Goal: Task Accomplishment & Management: Complete application form

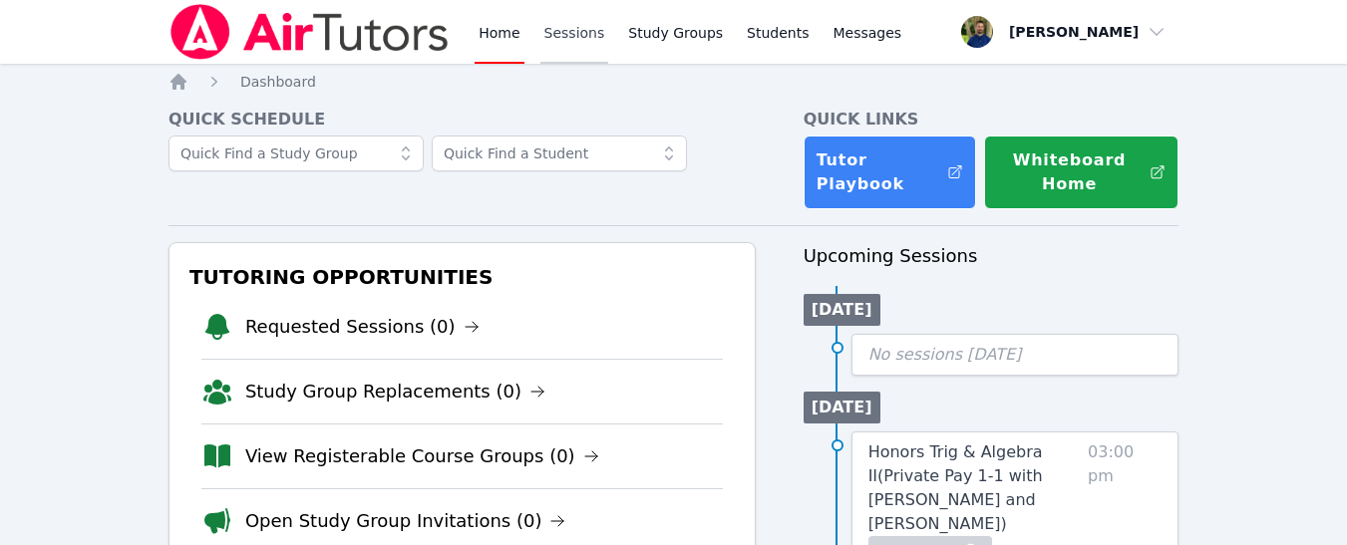
click at [565, 23] on link "Sessions" at bounding box center [574, 32] width 69 height 64
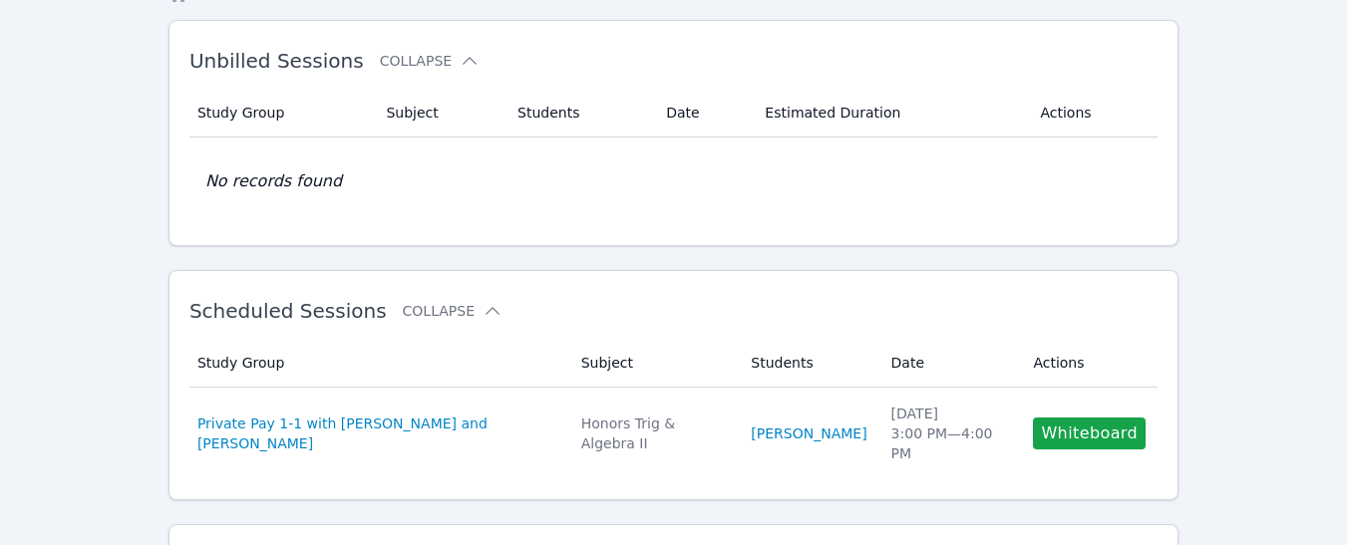
scroll to position [89, 0]
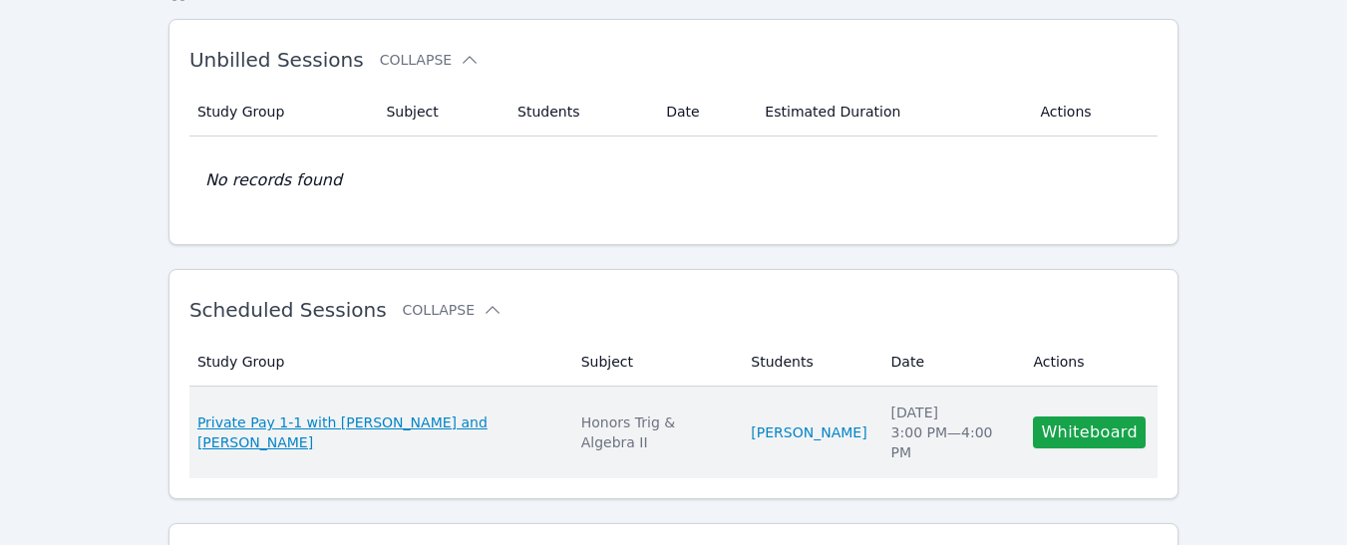
click at [487, 428] on span "Private Pay 1-1 with [PERSON_NAME] and [PERSON_NAME]" at bounding box center [377, 433] width 360 height 40
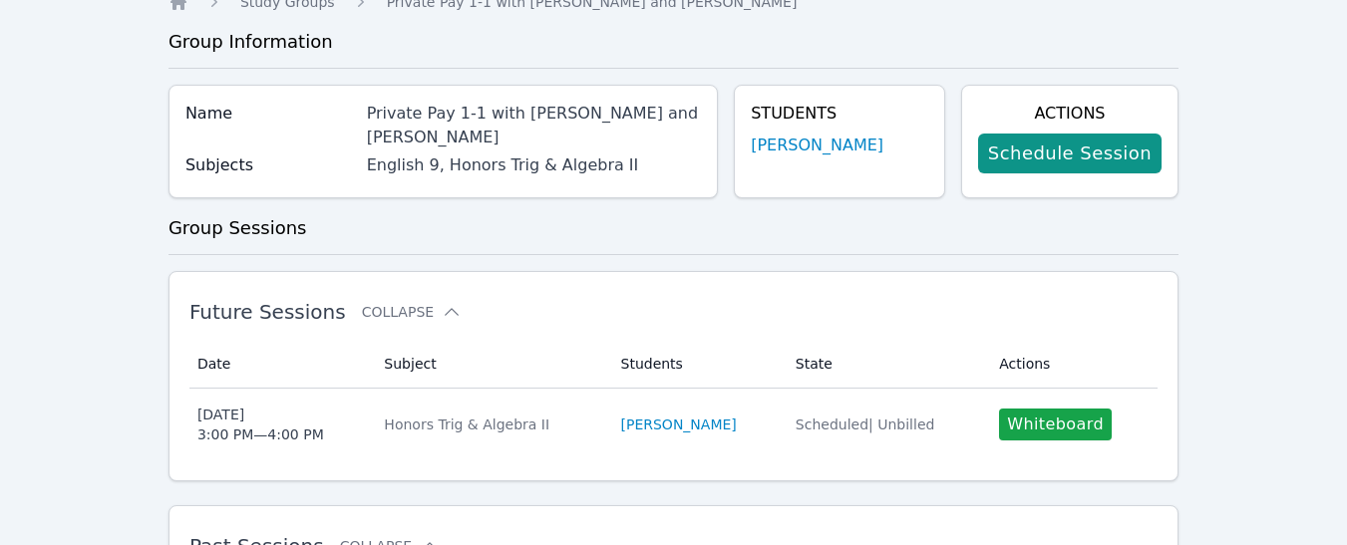
scroll to position [81, 0]
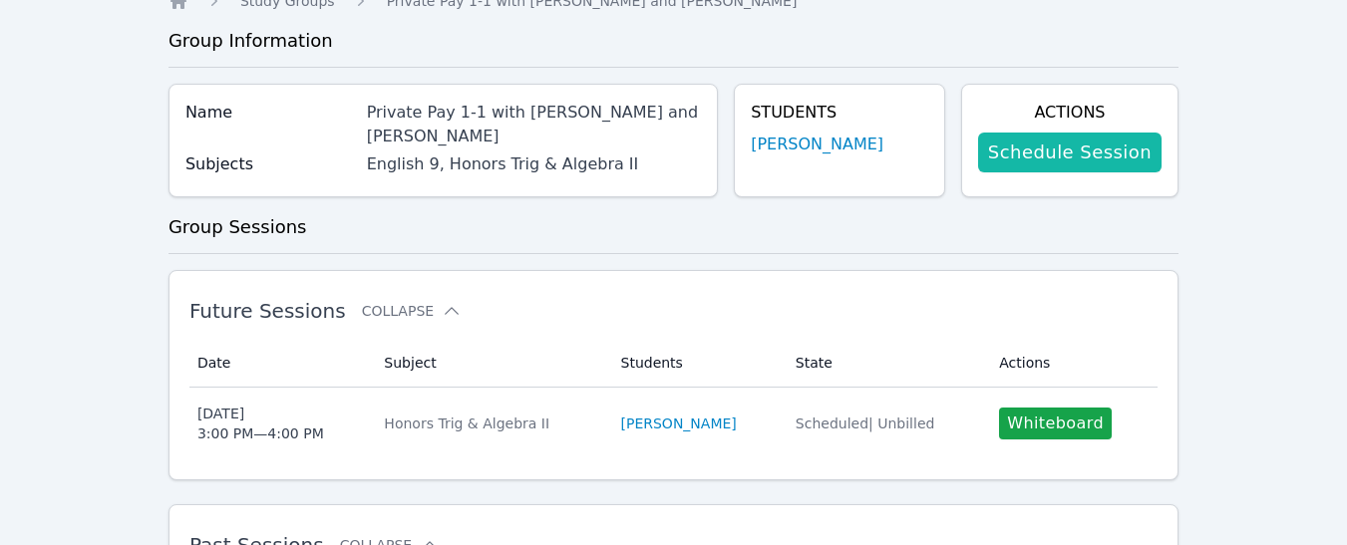
click at [1055, 152] on link "Schedule Session" at bounding box center [1069, 153] width 183 height 40
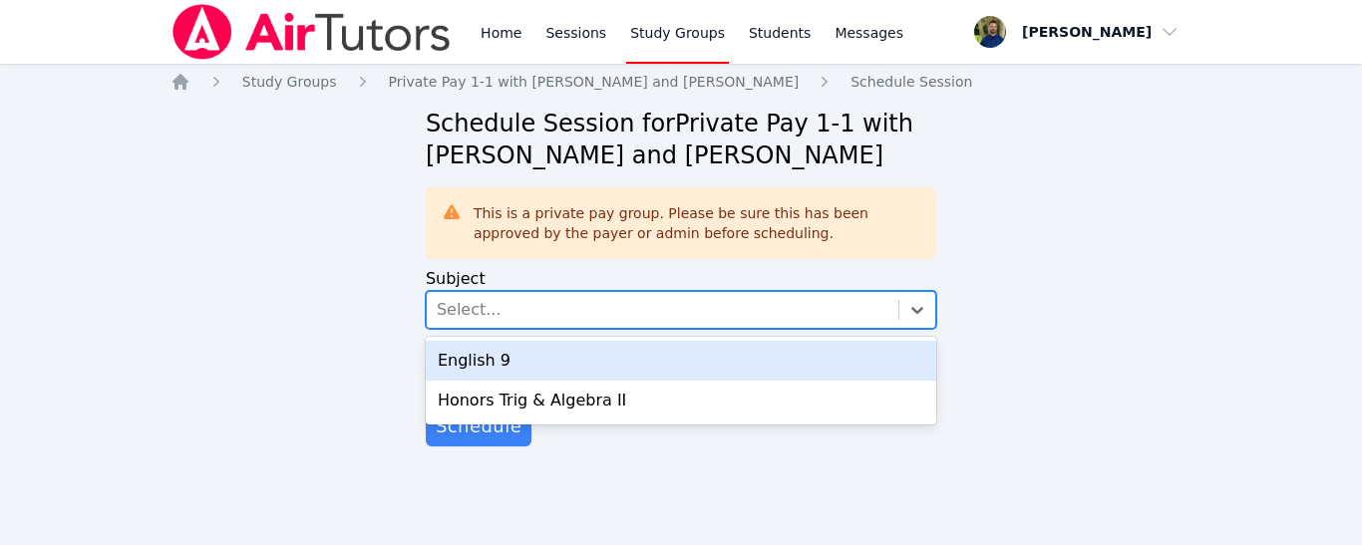
drag, startPoint x: 613, startPoint y: 316, endPoint x: 541, endPoint y: 386, distance: 100.1
click at [541, 329] on div "option English 9 focused, 1 of 2. 2 results available. Use Up and Down to choos…" at bounding box center [681, 310] width 510 height 38
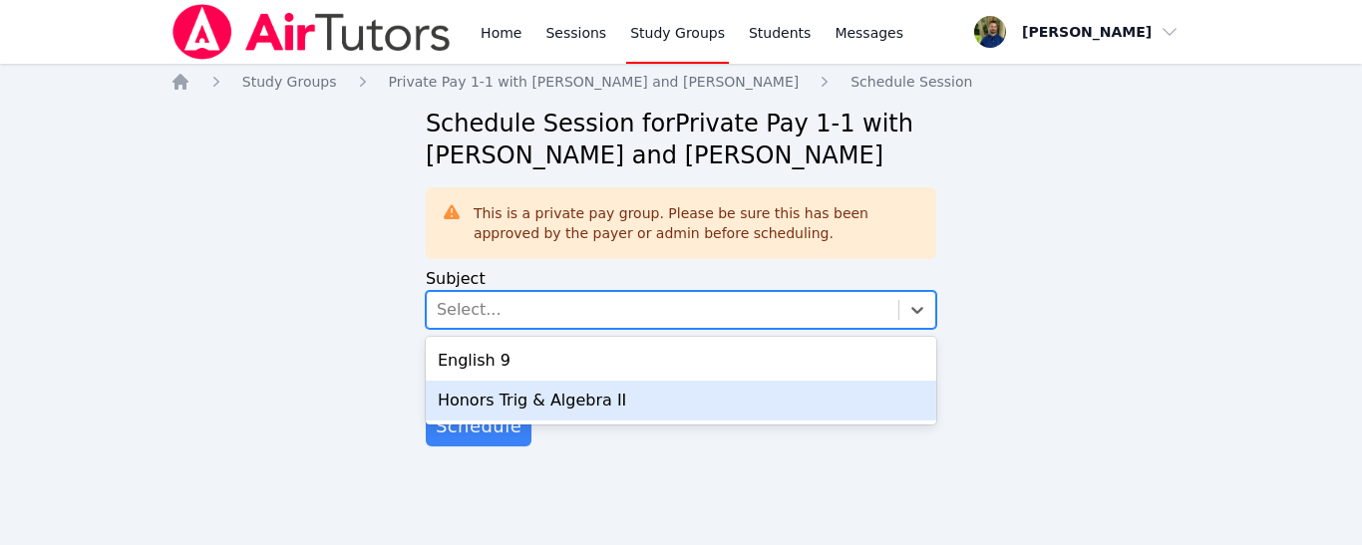
click at [541, 386] on div "Honors Trig & Algebra II" at bounding box center [681, 401] width 510 height 40
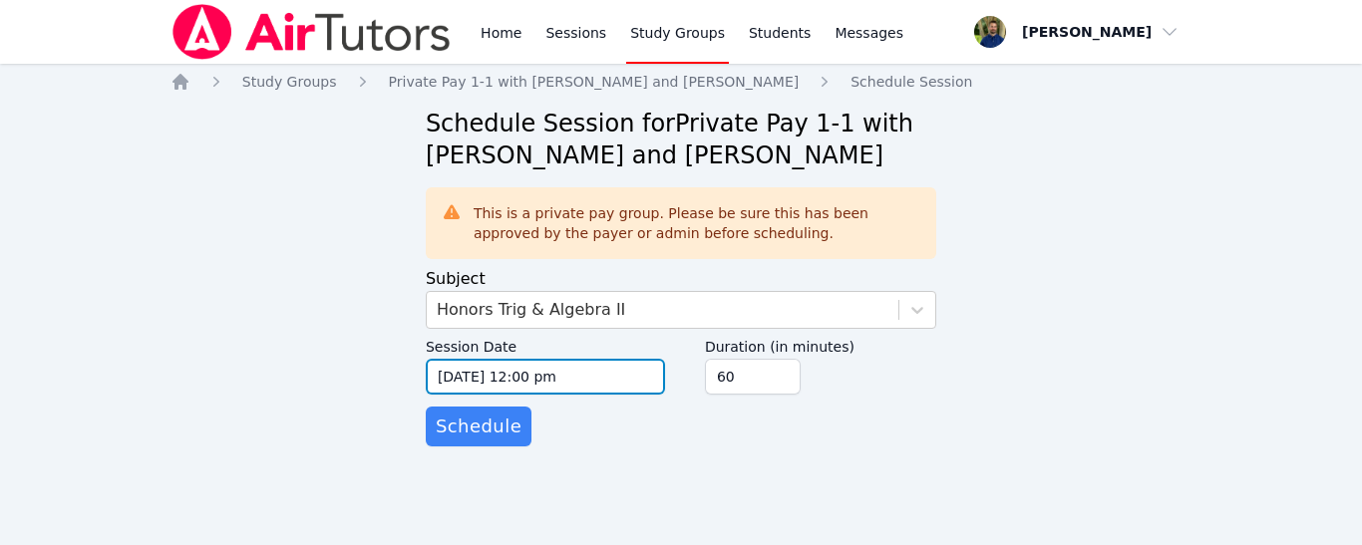
click at [543, 377] on input "[DATE] 12:00 pm" at bounding box center [545, 377] width 239 height 36
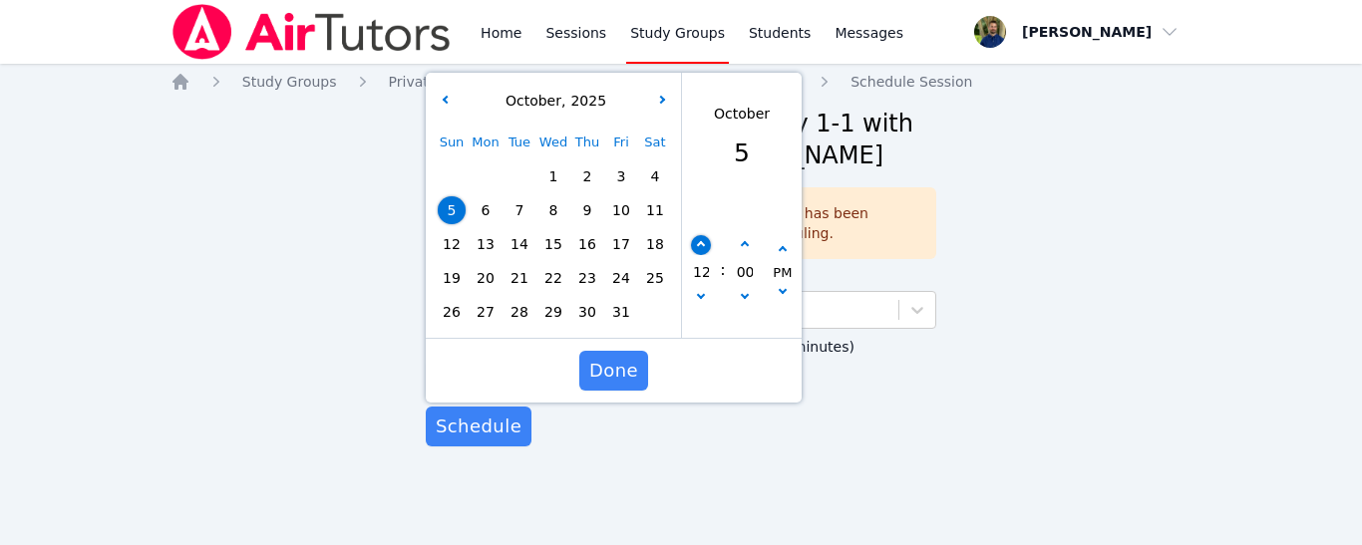
click at [698, 247] on icon "button" at bounding box center [701, 245] width 8 height 8
type input "[DATE] 01:00 pm"
type input "01"
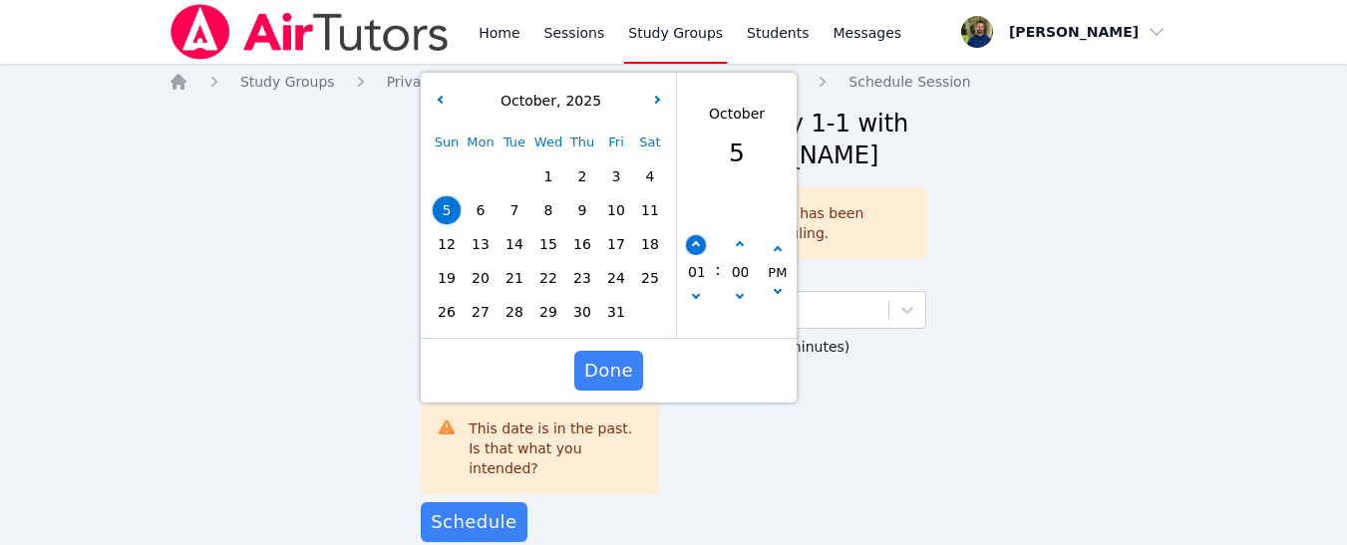
click at [698, 247] on icon "button" at bounding box center [696, 245] width 8 height 8
type input "[DATE] 02:00 pm"
type input "02"
click at [698, 247] on icon "button" at bounding box center [696, 245] width 8 height 8
type input "[DATE] 03:00 pm"
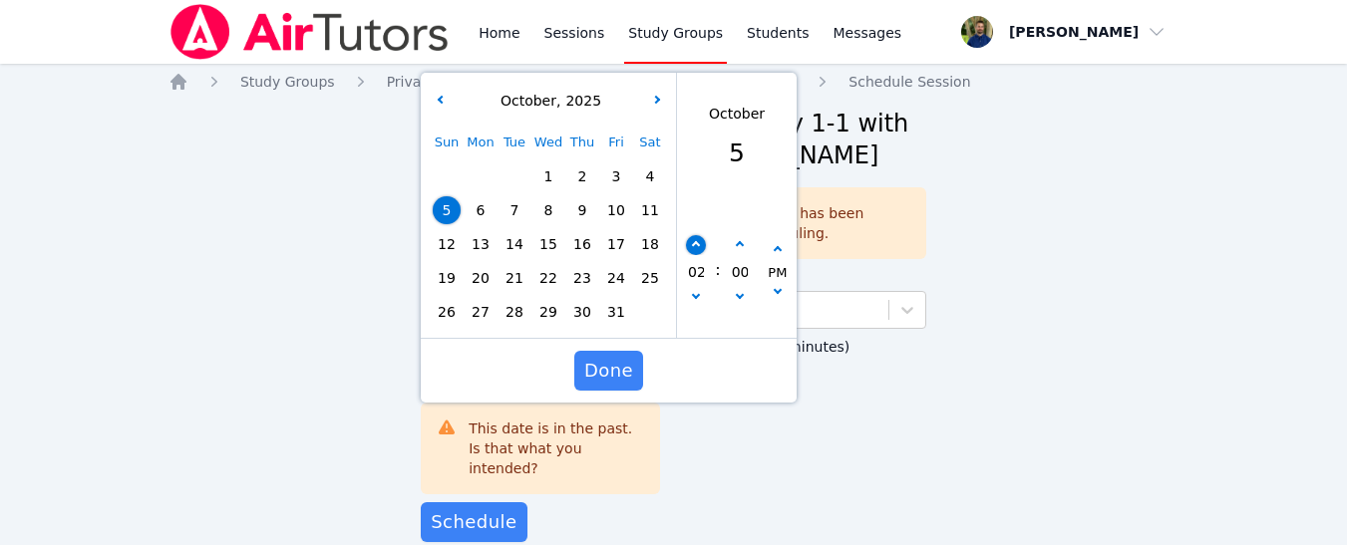
type input "03"
click at [698, 247] on icon "button" at bounding box center [696, 245] width 8 height 8
type input "[DATE] 04:00 pm"
type input "04"
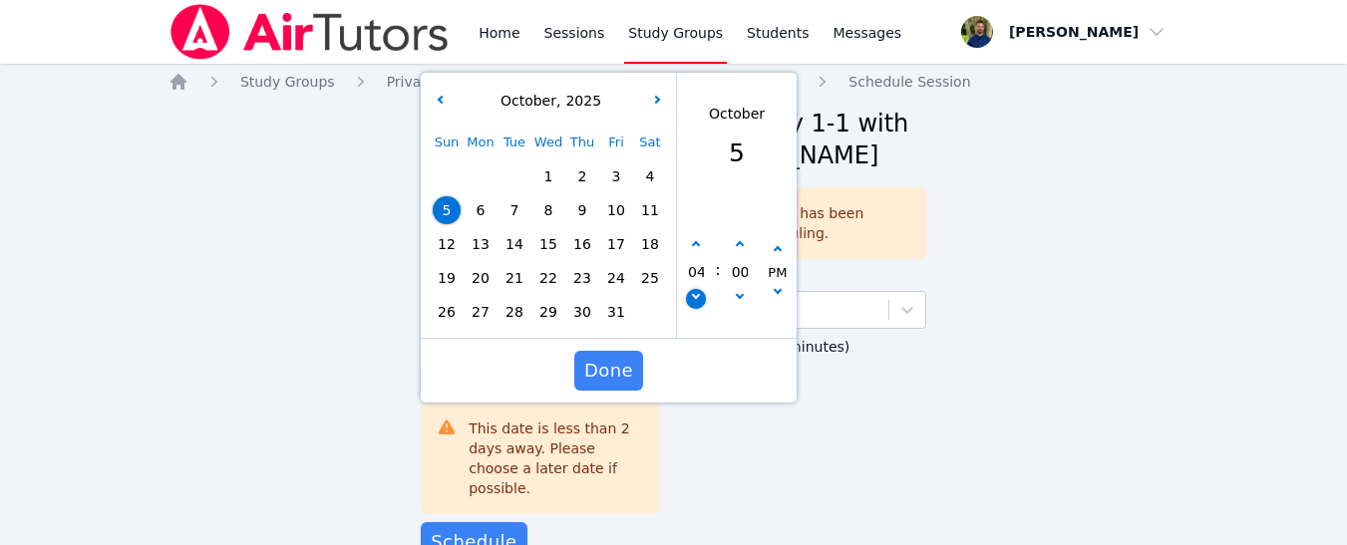
click at [697, 294] on icon "button" at bounding box center [696, 295] width 8 height 8
type input "[DATE] 03:00 pm"
type input "03"
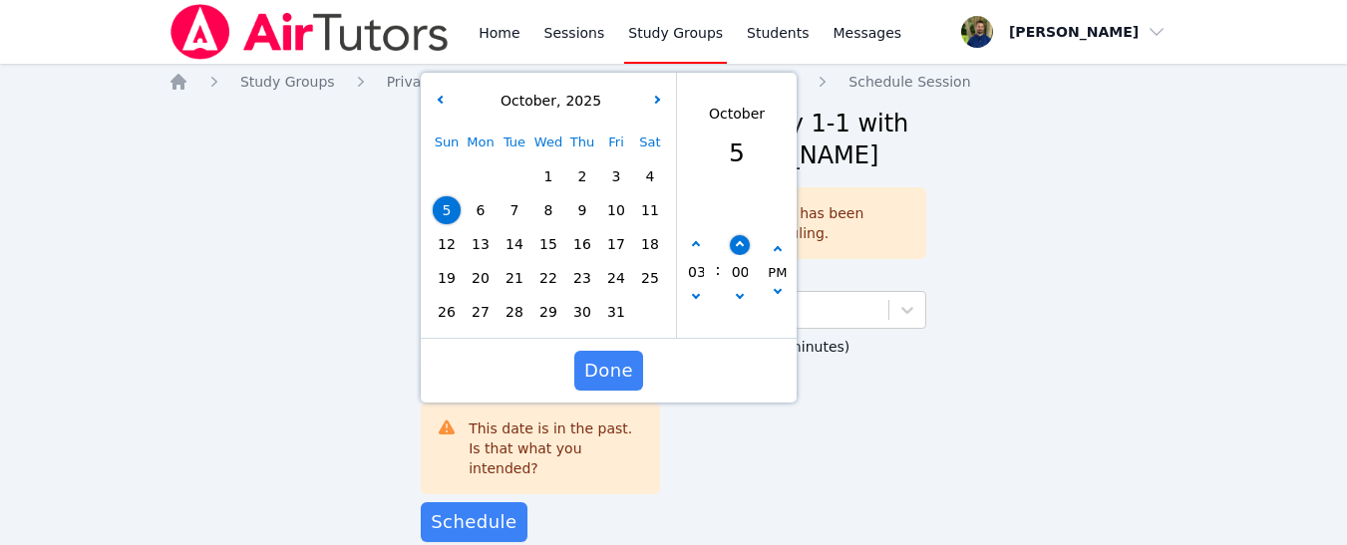
click at [735, 248] on button "button" at bounding box center [740, 245] width 20 height 20
type input "[DATE] 03:05 pm"
type input "05"
click at [735, 248] on button "button" at bounding box center [740, 245] width 20 height 20
type input "[DATE] 03:10 pm"
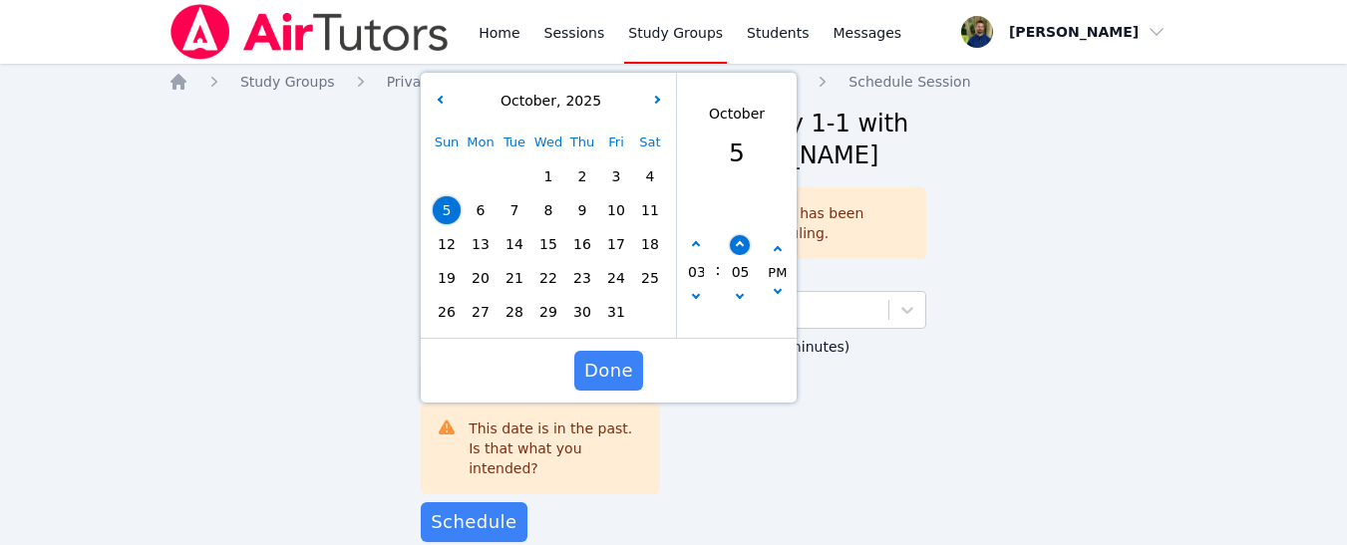
type input "10"
click at [736, 242] on icon "button" at bounding box center [740, 245] width 8 height 8
type input "[DATE] 03:15 pm"
type input "15"
click at [736, 242] on icon "button" at bounding box center [740, 245] width 8 height 8
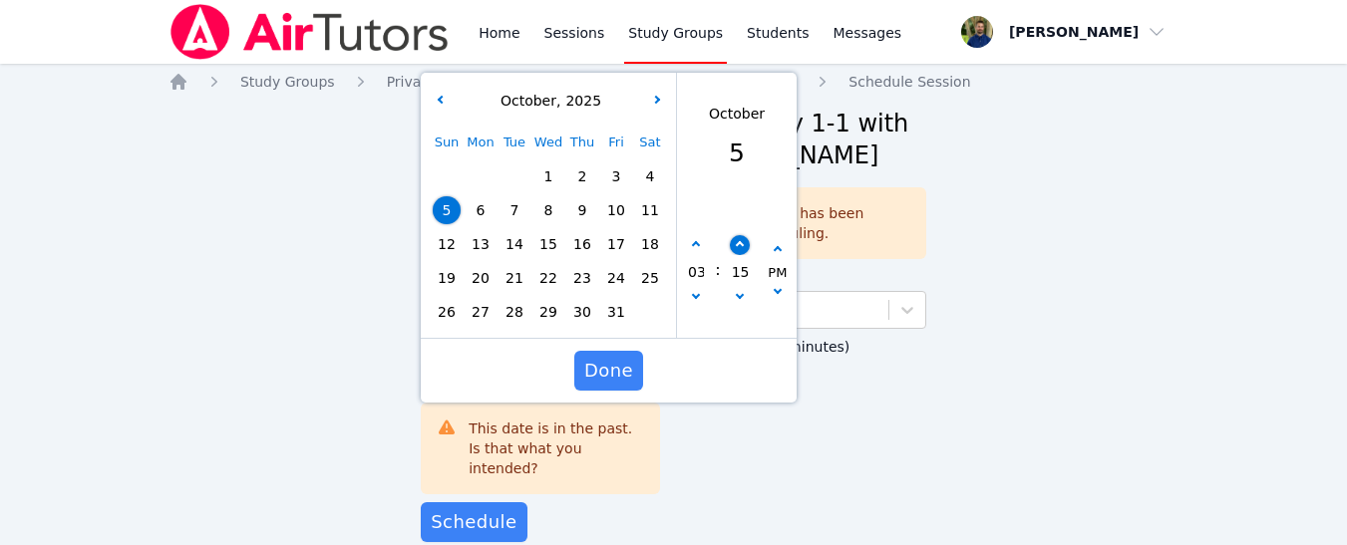
type input "[DATE] 03:20 pm"
type input "20"
click at [736, 242] on icon "button" at bounding box center [740, 245] width 8 height 8
type input "[DATE] 03:25 pm"
type input "25"
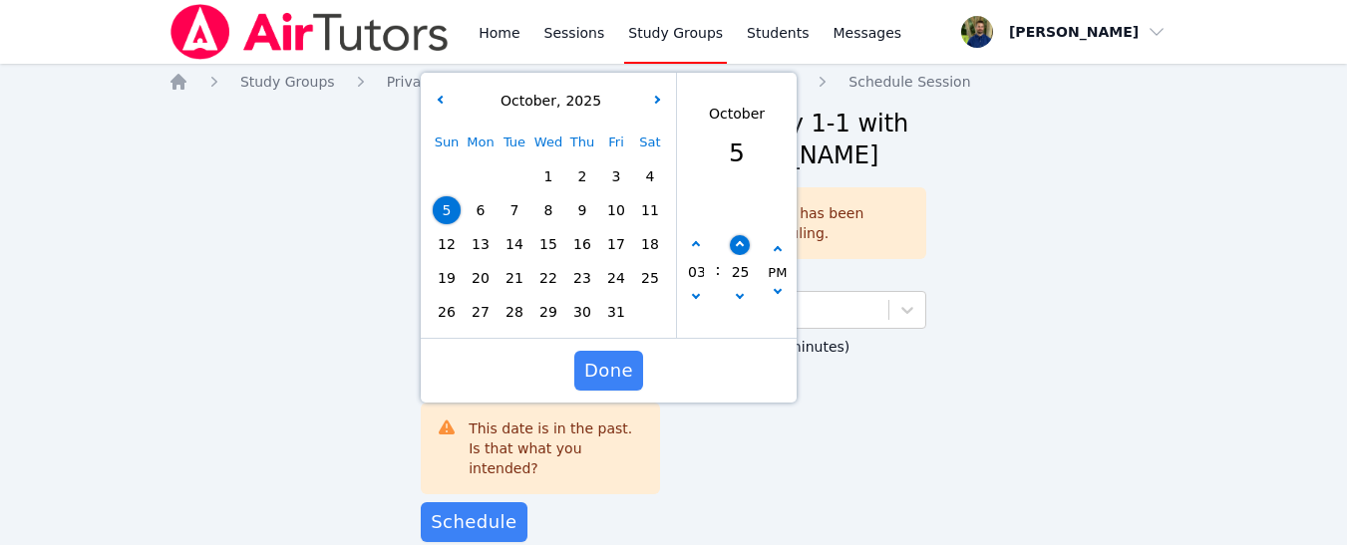
click at [736, 242] on icon "button" at bounding box center [740, 245] width 8 height 8
type input "[DATE] 03:30 pm"
type input "30"
click at [616, 363] on span "Done" at bounding box center [608, 371] width 49 height 28
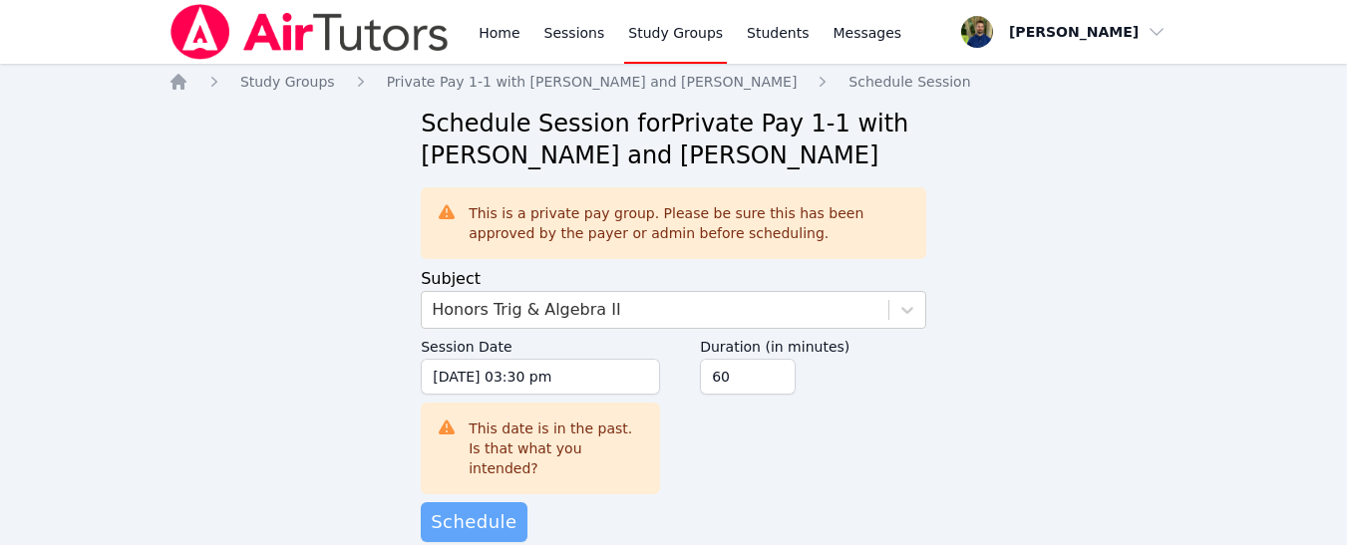
click at [470, 508] on span "Schedule" at bounding box center [474, 522] width 86 height 28
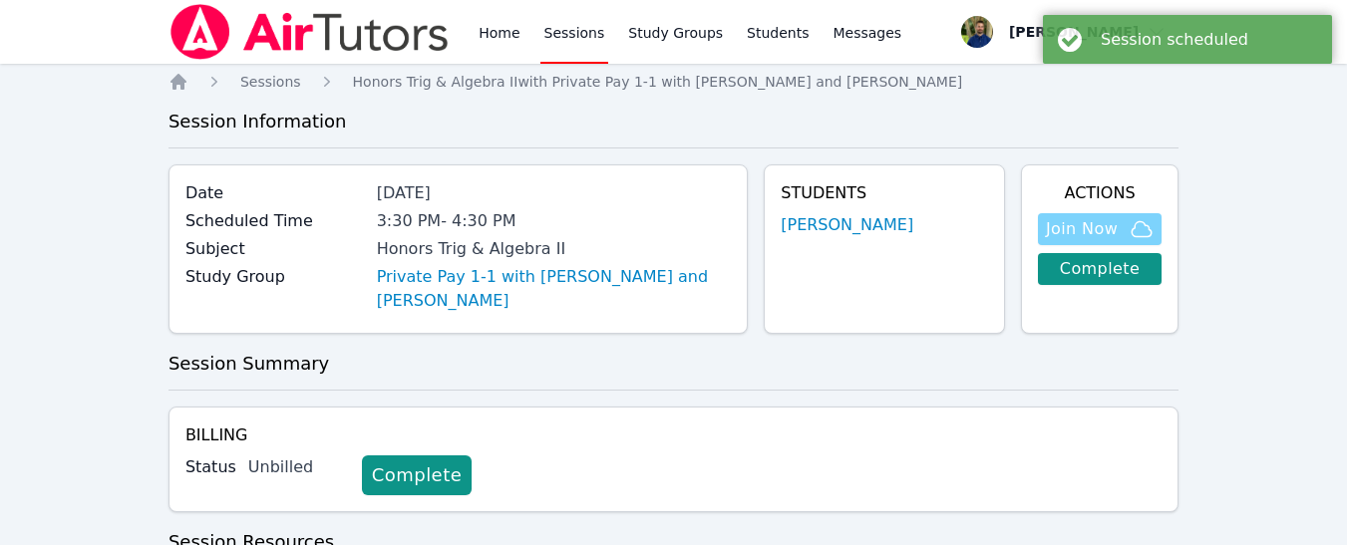
click at [1089, 220] on span "Join Now" at bounding box center [1082, 229] width 72 height 24
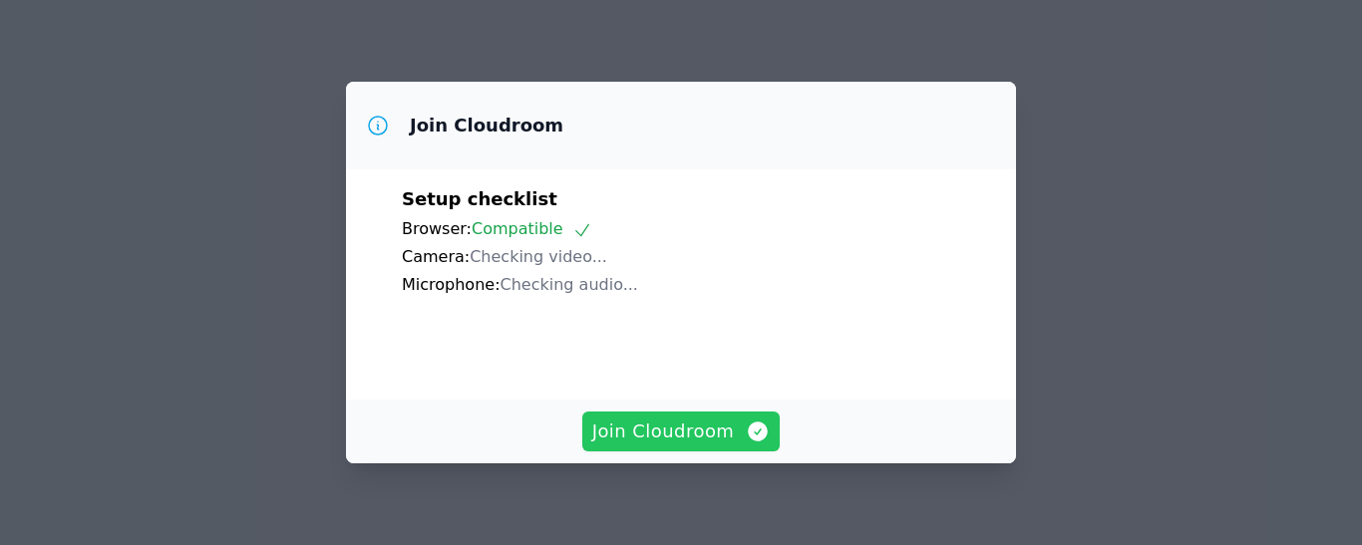
click at [684, 448] on button "Join Cloudroom" at bounding box center [681, 432] width 198 height 40
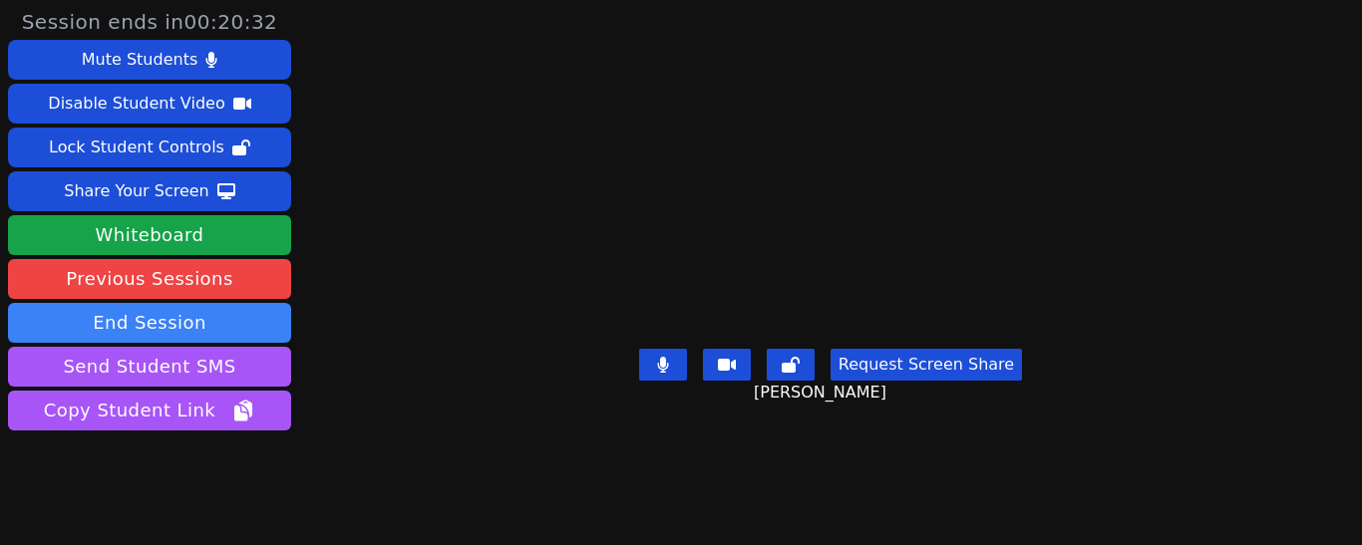
scroll to position [40, 0]
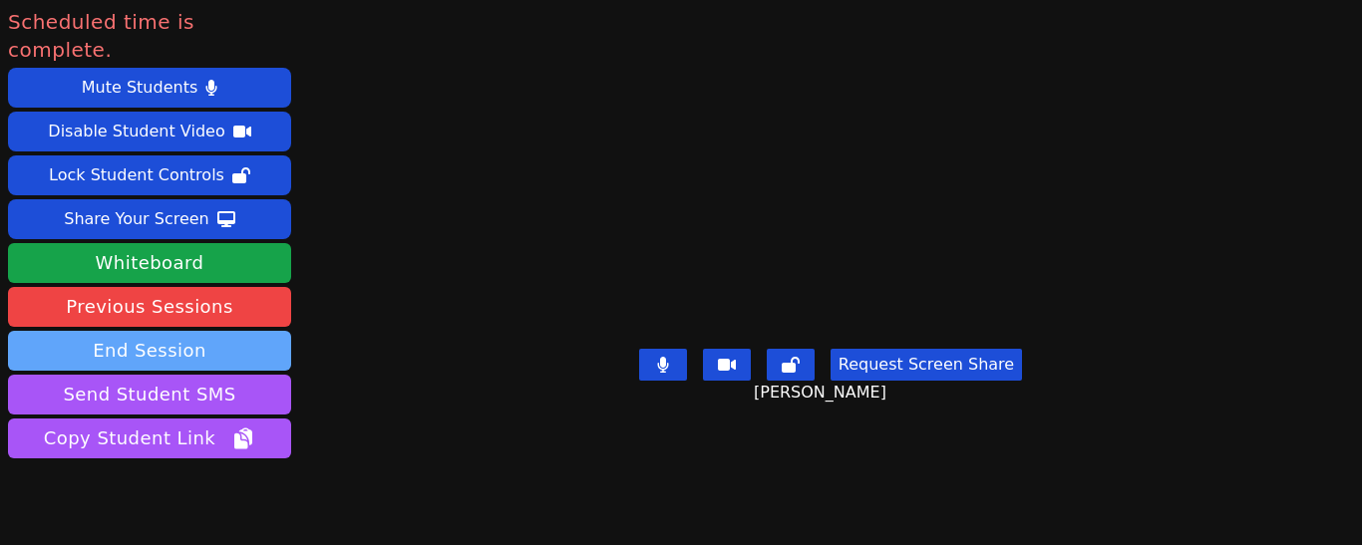
click at [202, 331] on button "End Session" at bounding box center [149, 351] width 283 height 40
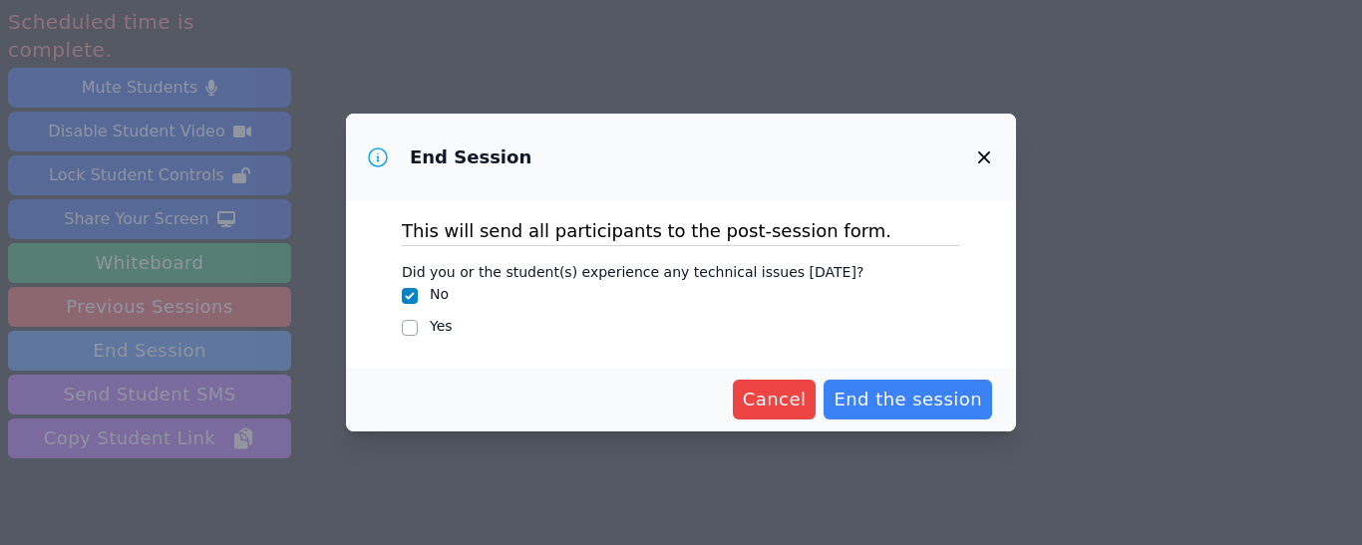
scroll to position [0, 0]
click at [942, 406] on span "End the session" at bounding box center [907, 400] width 149 height 28
